Goal: Task Accomplishment & Management: Manage account settings

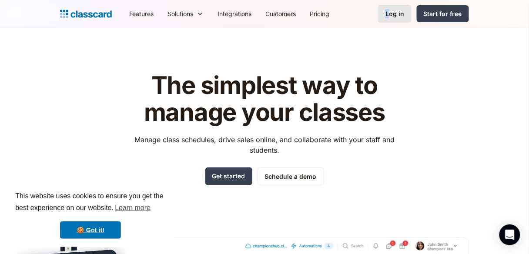
drag, startPoint x: 383, startPoint y: 23, endPoint x: 390, endPoint y: 16, distance: 10.2
click at [390, 16] on nav "Features Resources Blog The latest industry news, updates and info. Customer st…" at bounding box center [295, 14] width 347 height 20
click at [390, 16] on div "Log in" at bounding box center [394, 13] width 19 height 9
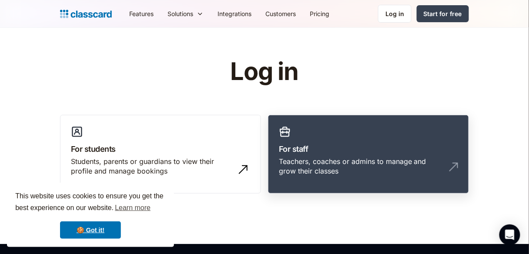
click at [347, 119] on link "For staff Teachers, coaches or admins to manage and grow their classes" at bounding box center [368, 154] width 201 height 79
